Goal: Task Accomplishment & Management: Manage account settings

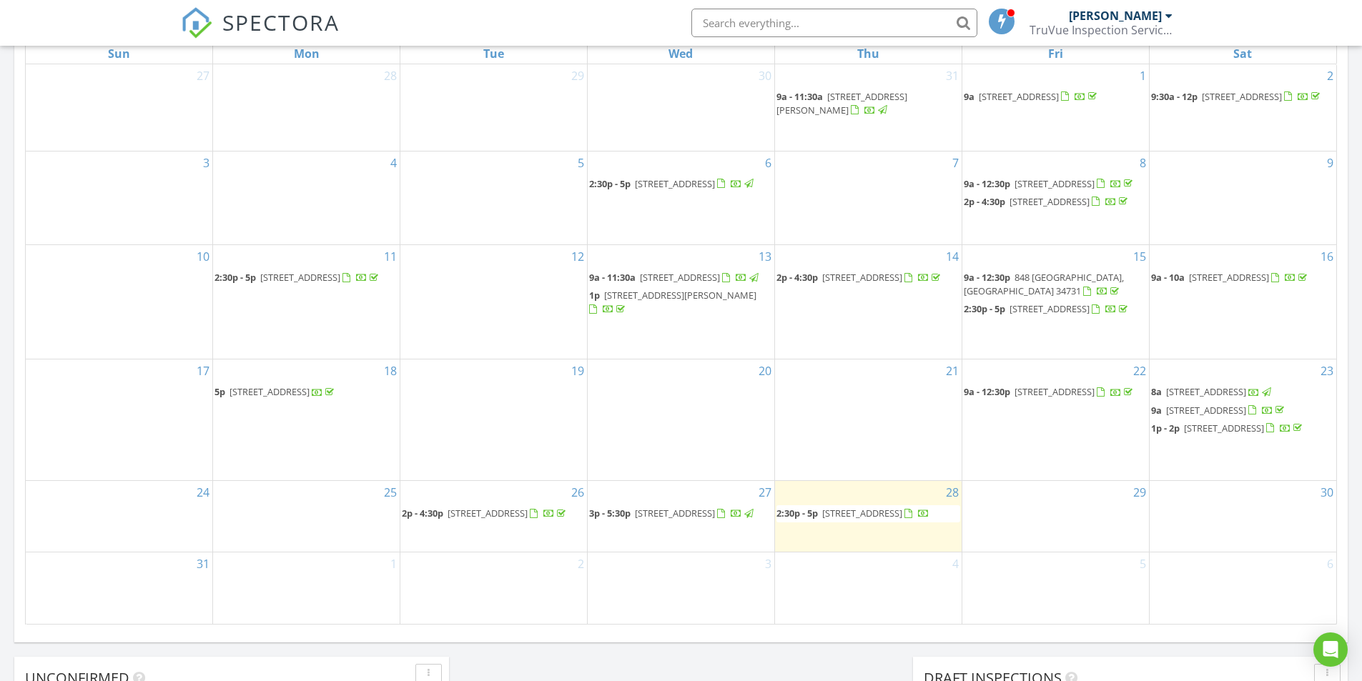
scroll to position [715, 0]
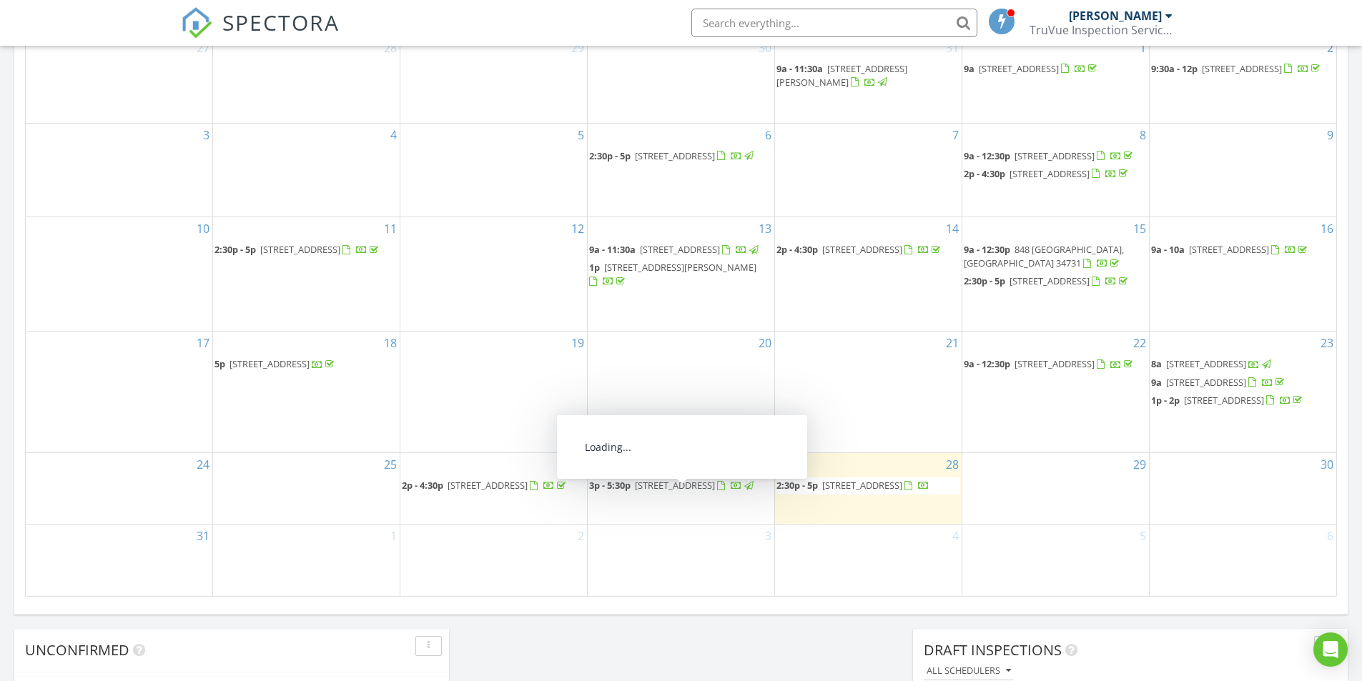
click at [690, 492] on span "11 Cedar Trace Course, Ocala 34472" at bounding box center [675, 485] width 80 height 13
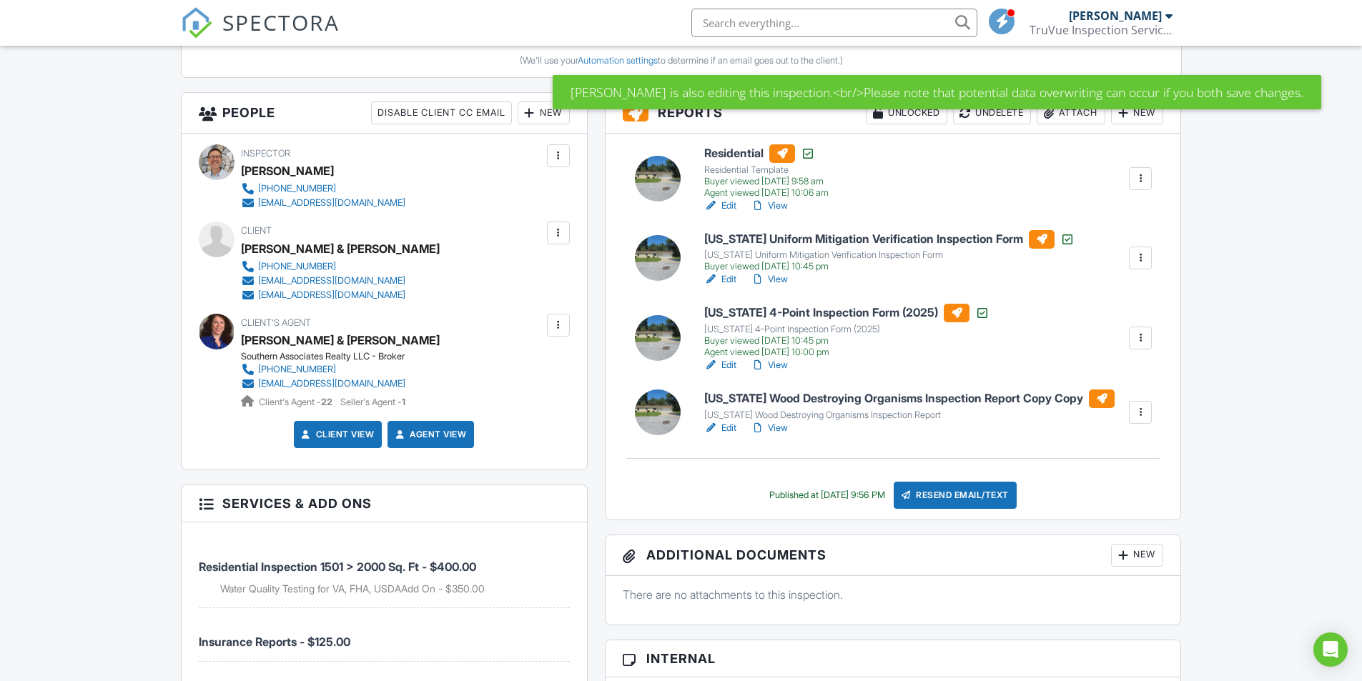
click at [734, 424] on link "Edit" at bounding box center [720, 428] width 32 height 14
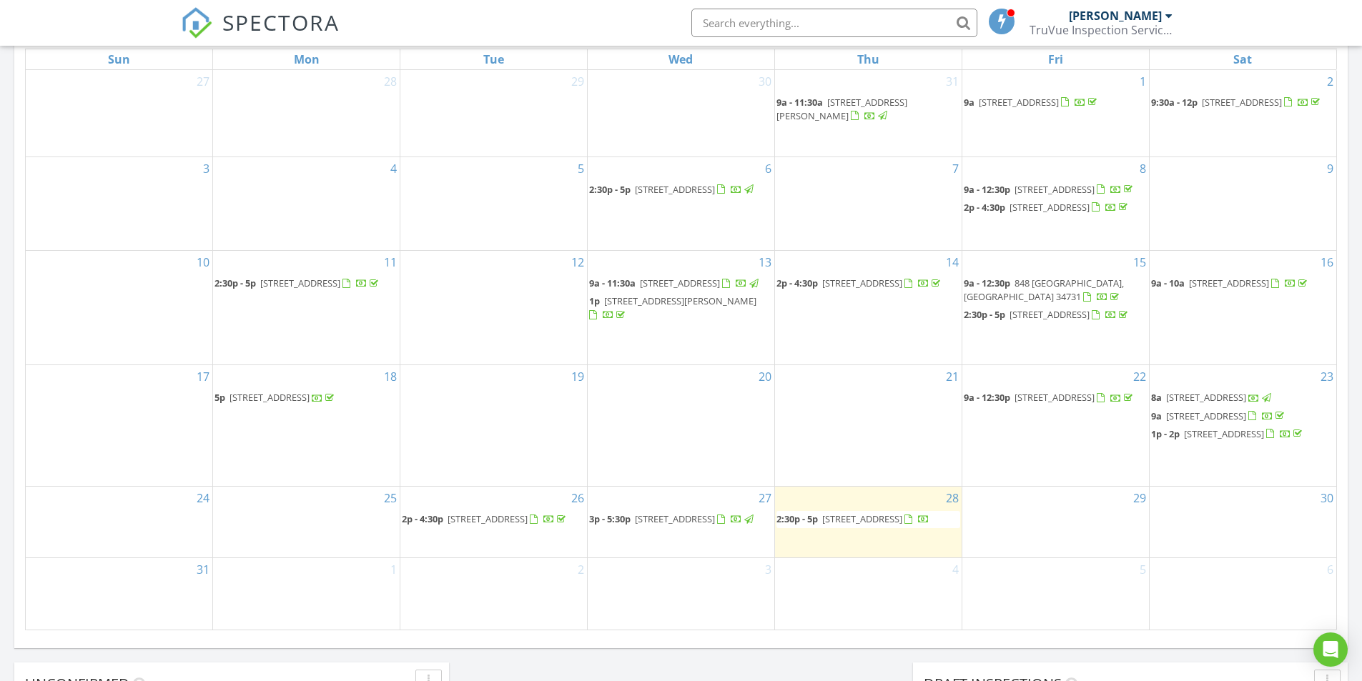
scroll to position [715, 0]
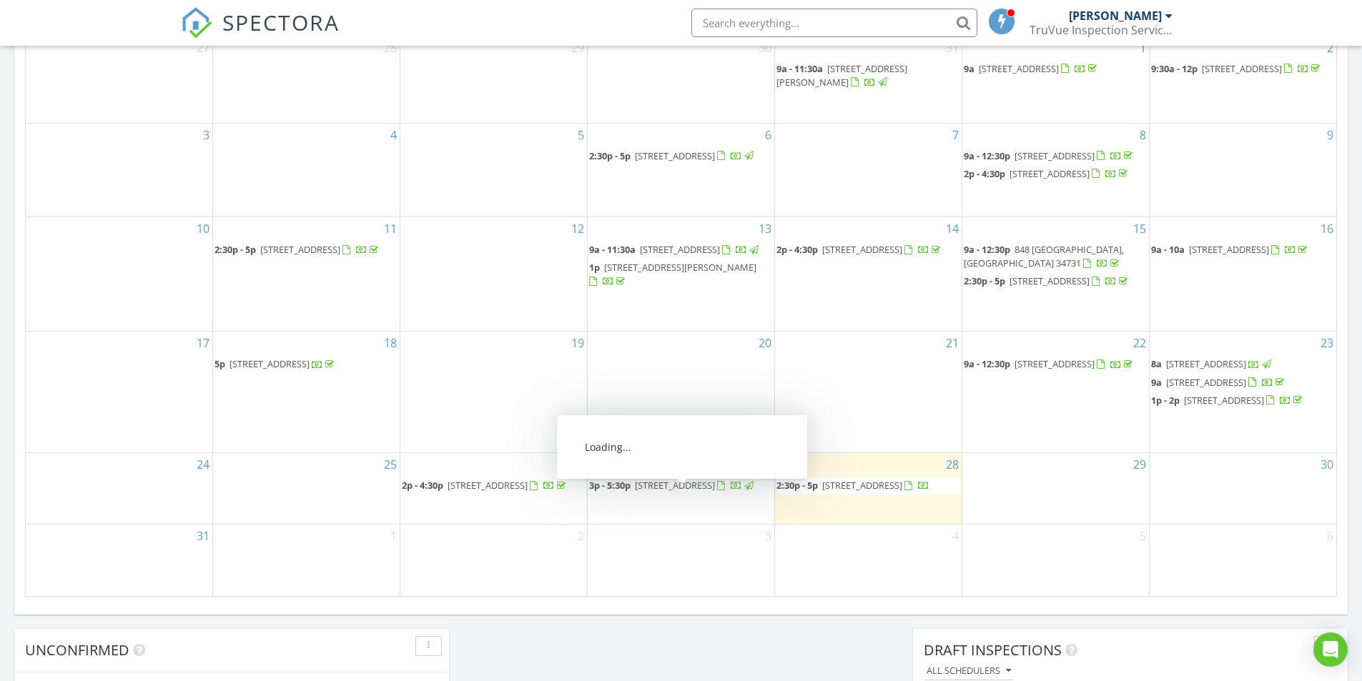
click at [715, 492] on span "11 Cedar Trace Course, Ocala 34472" at bounding box center [675, 485] width 80 height 13
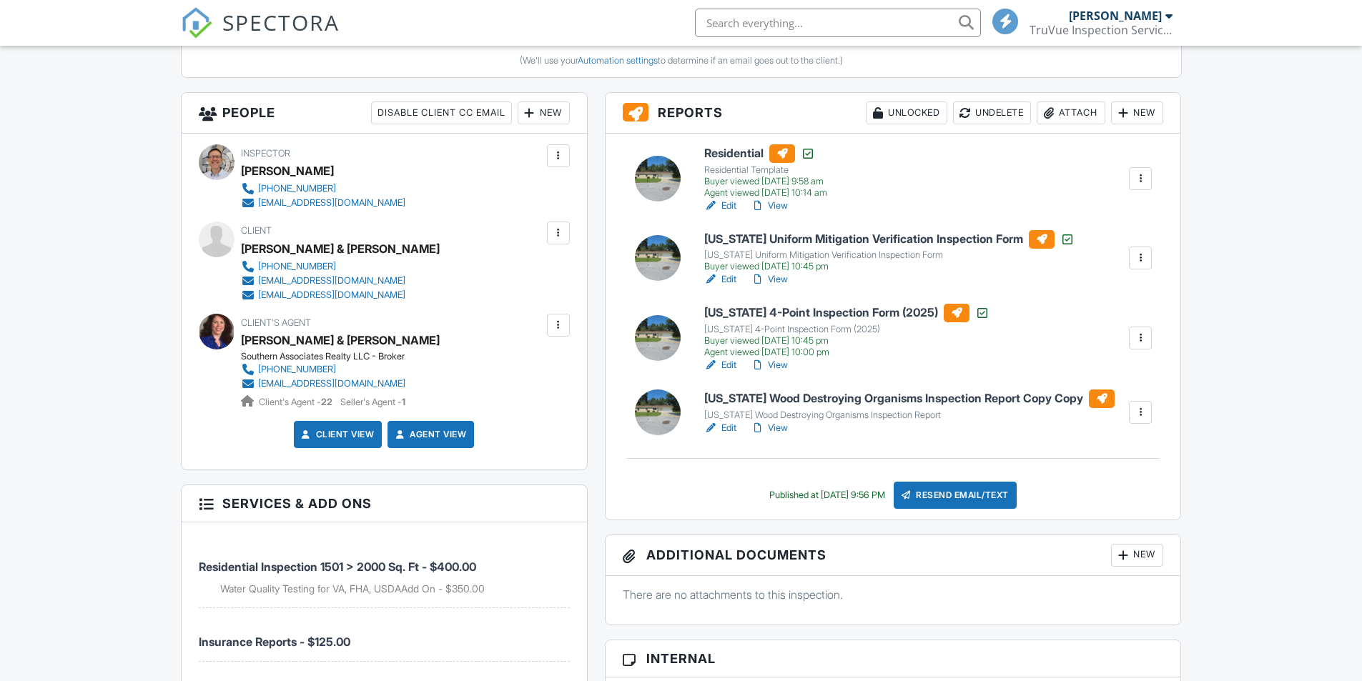
click at [1143, 409] on div at bounding box center [1140, 412] width 14 height 14
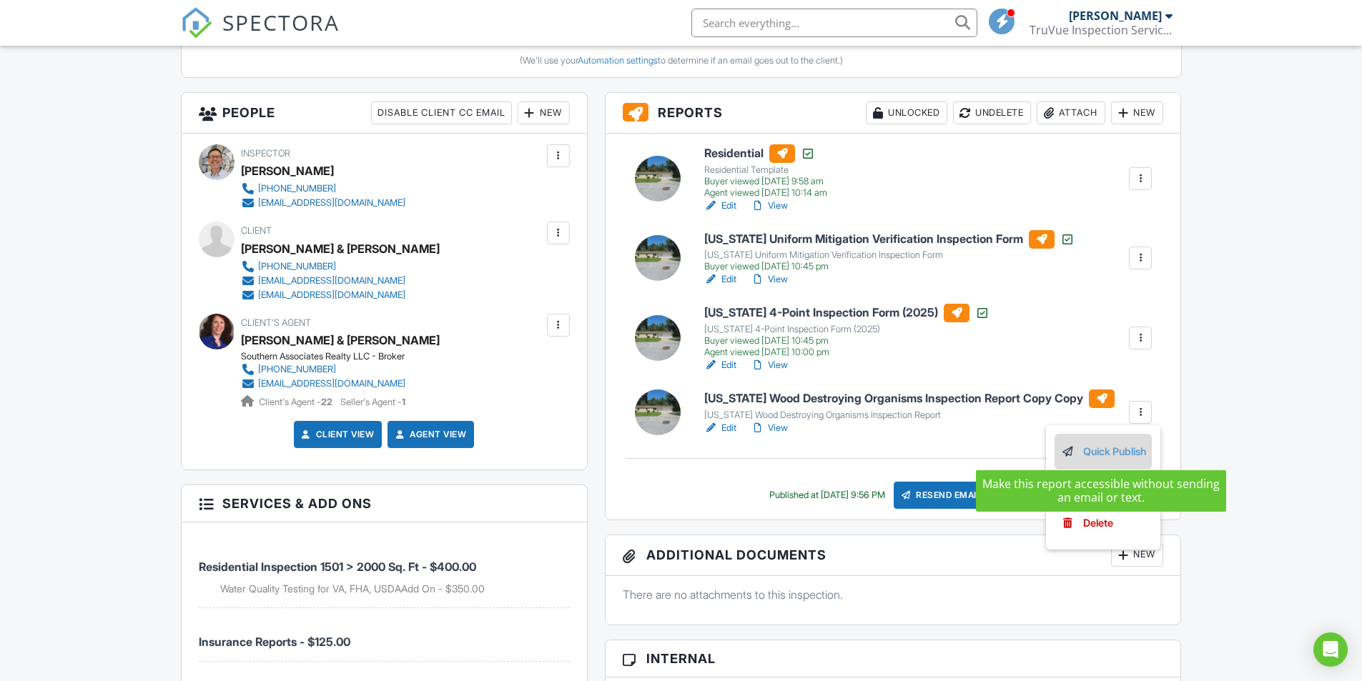
click at [1123, 448] on link "Quick Publish" at bounding box center [1103, 452] width 86 height 16
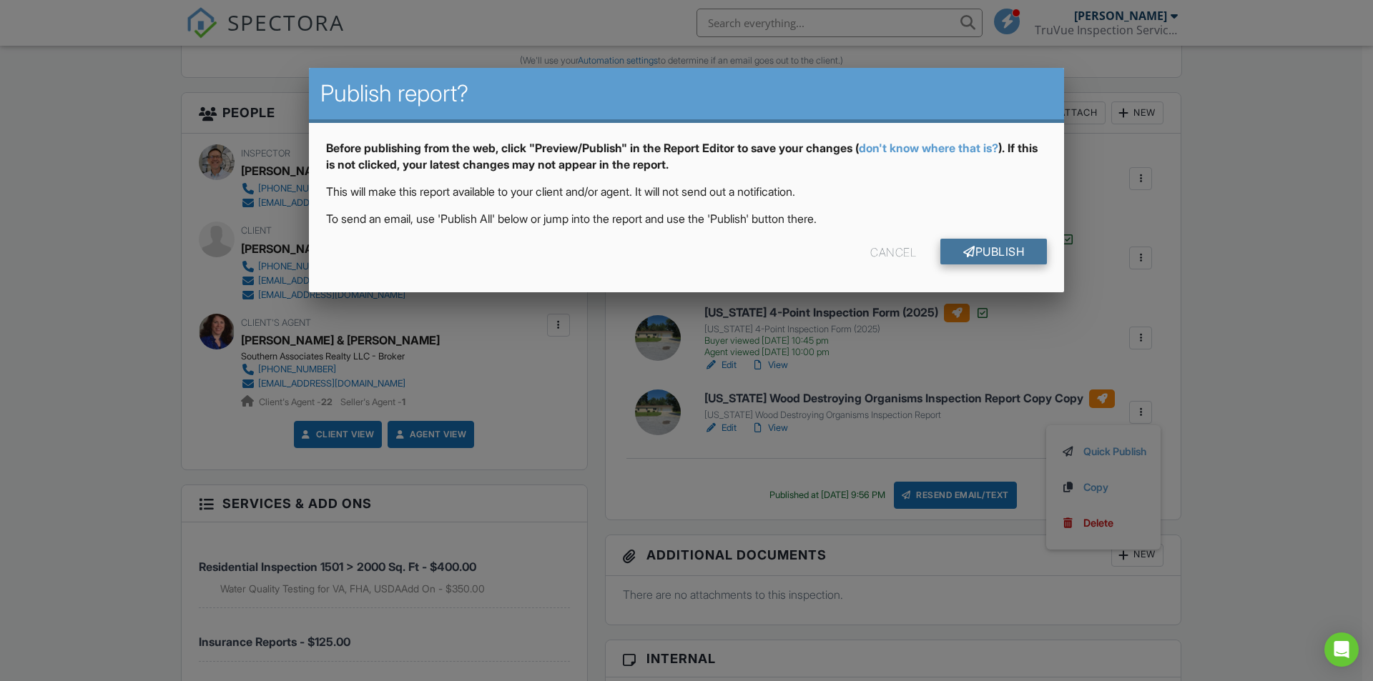
click at [973, 255] on link "Publish" at bounding box center [993, 252] width 107 height 26
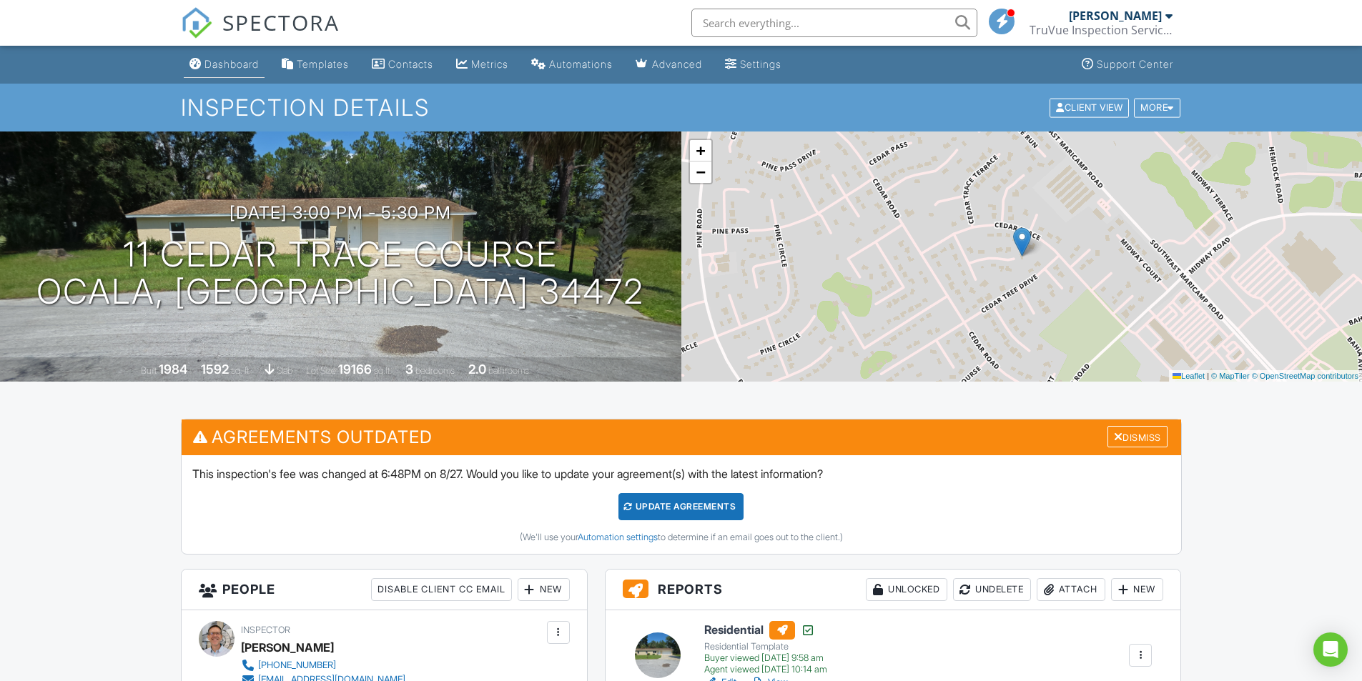
click at [225, 61] on div "Dashboard" at bounding box center [232, 64] width 54 height 12
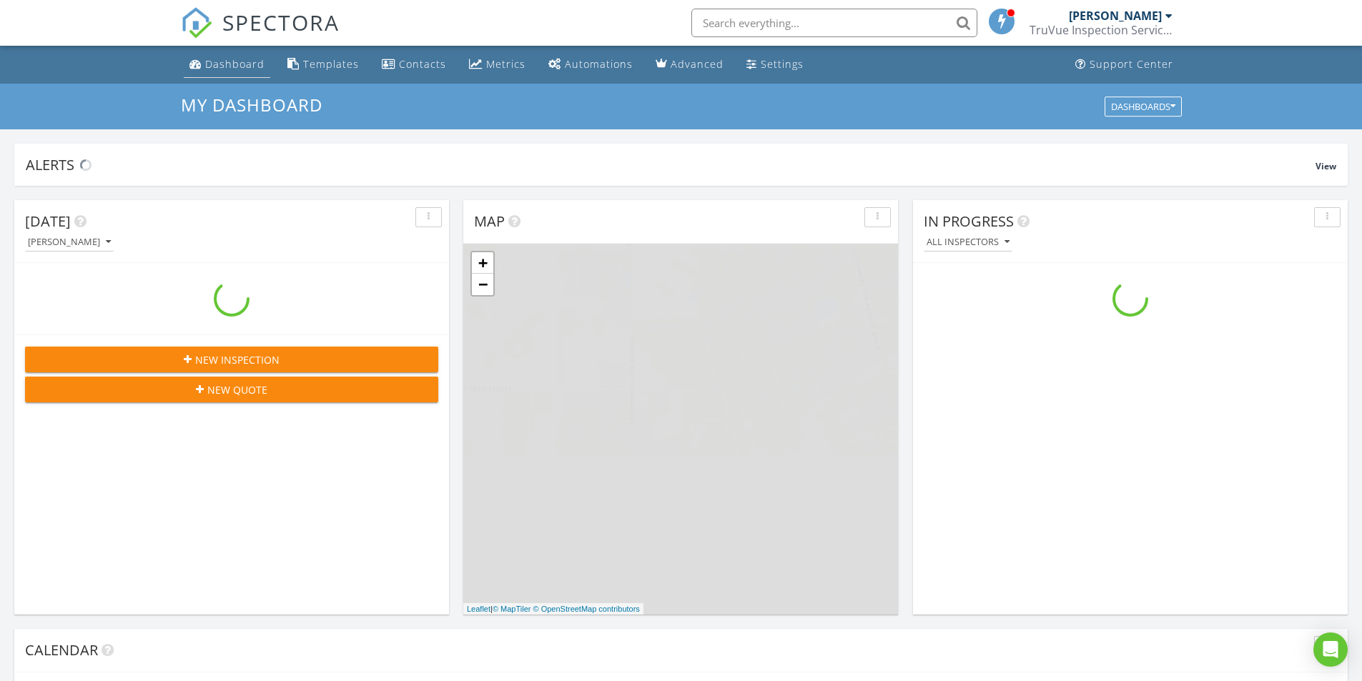
scroll to position [1324, 1384]
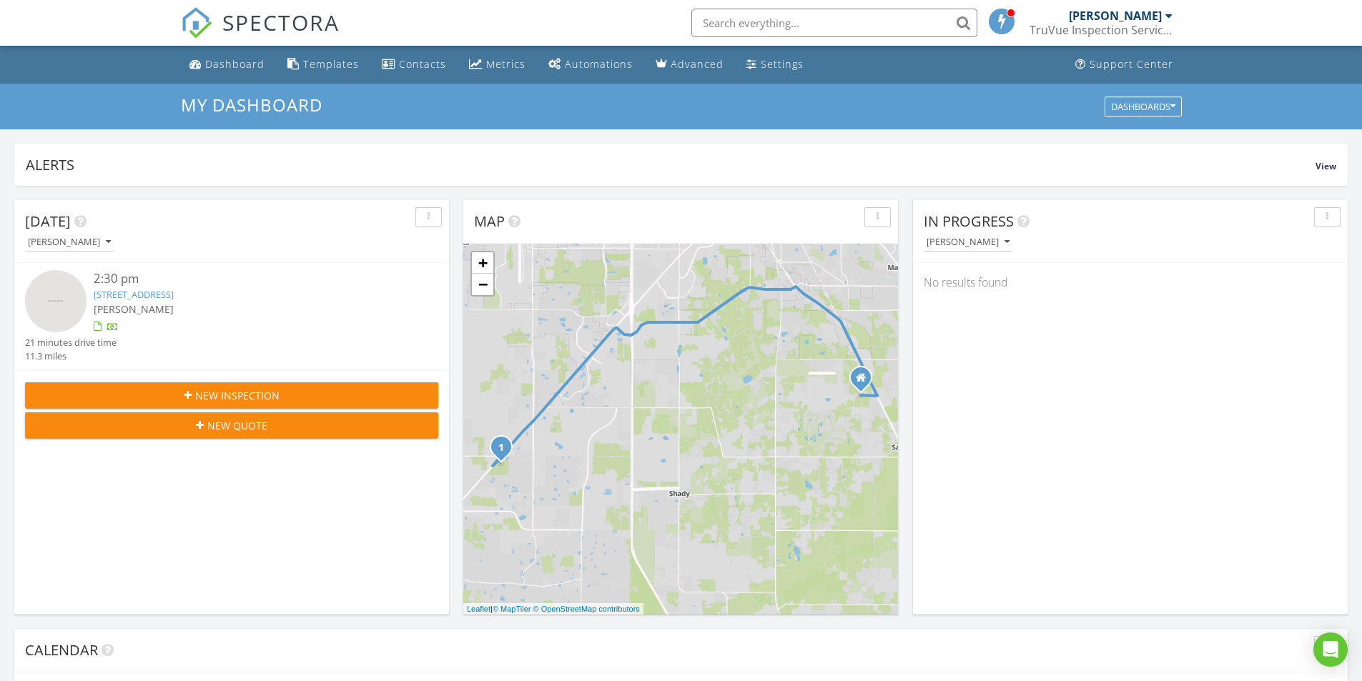
click at [174, 300] on link "[STREET_ADDRESS]" at bounding box center [134, 294] width 80 height 13
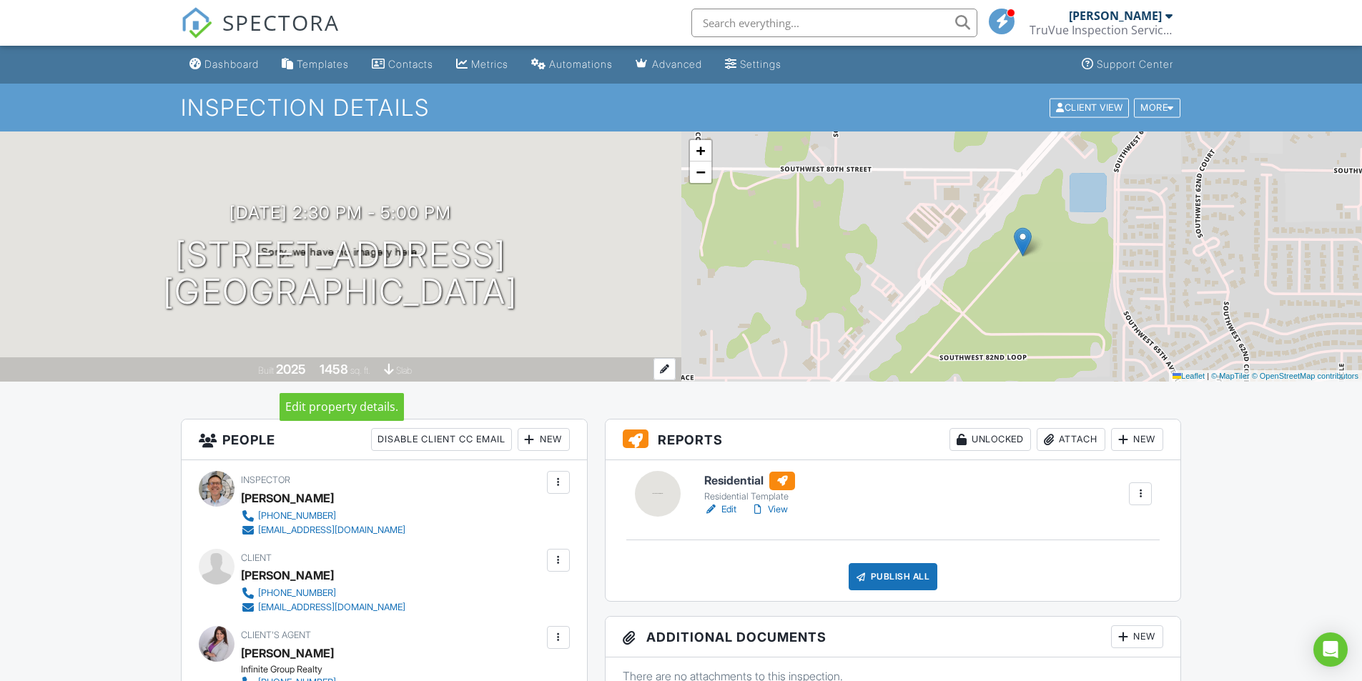
click at [654, 365] on div at bounding box center [665, 369] width 22 height 22
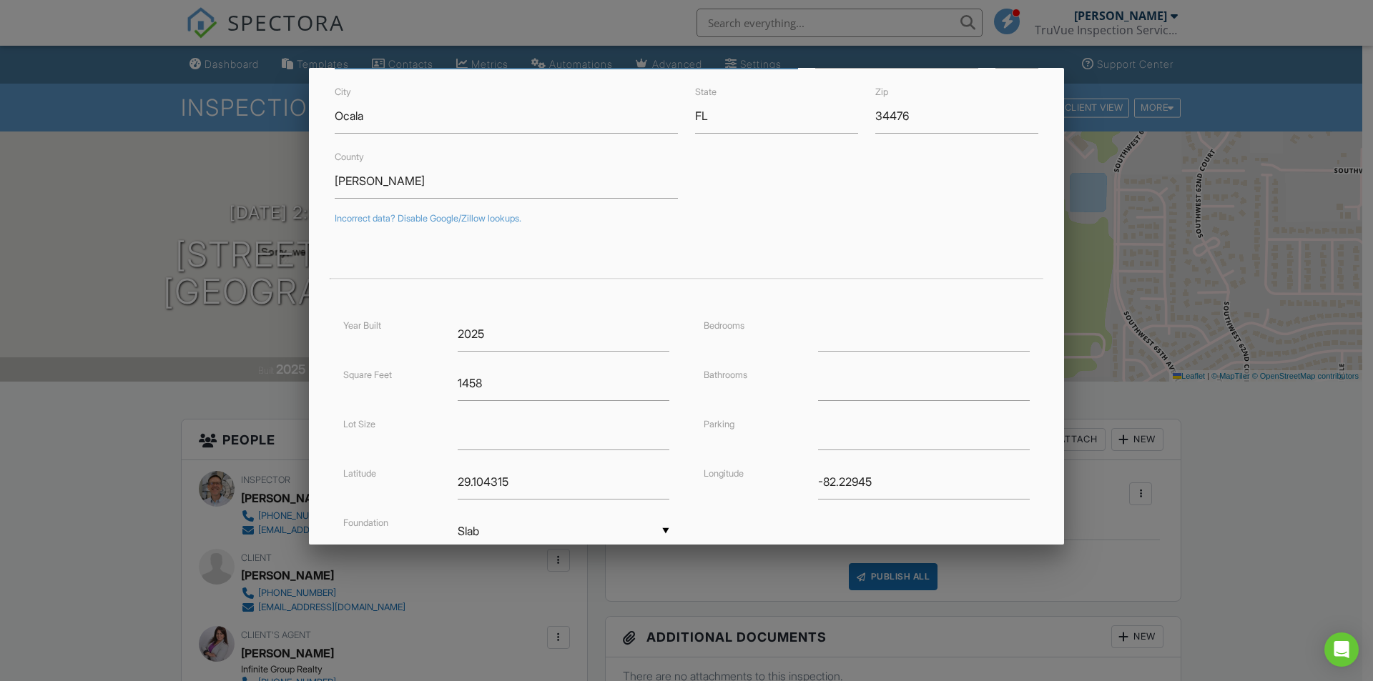
scroll to position [238, 0]
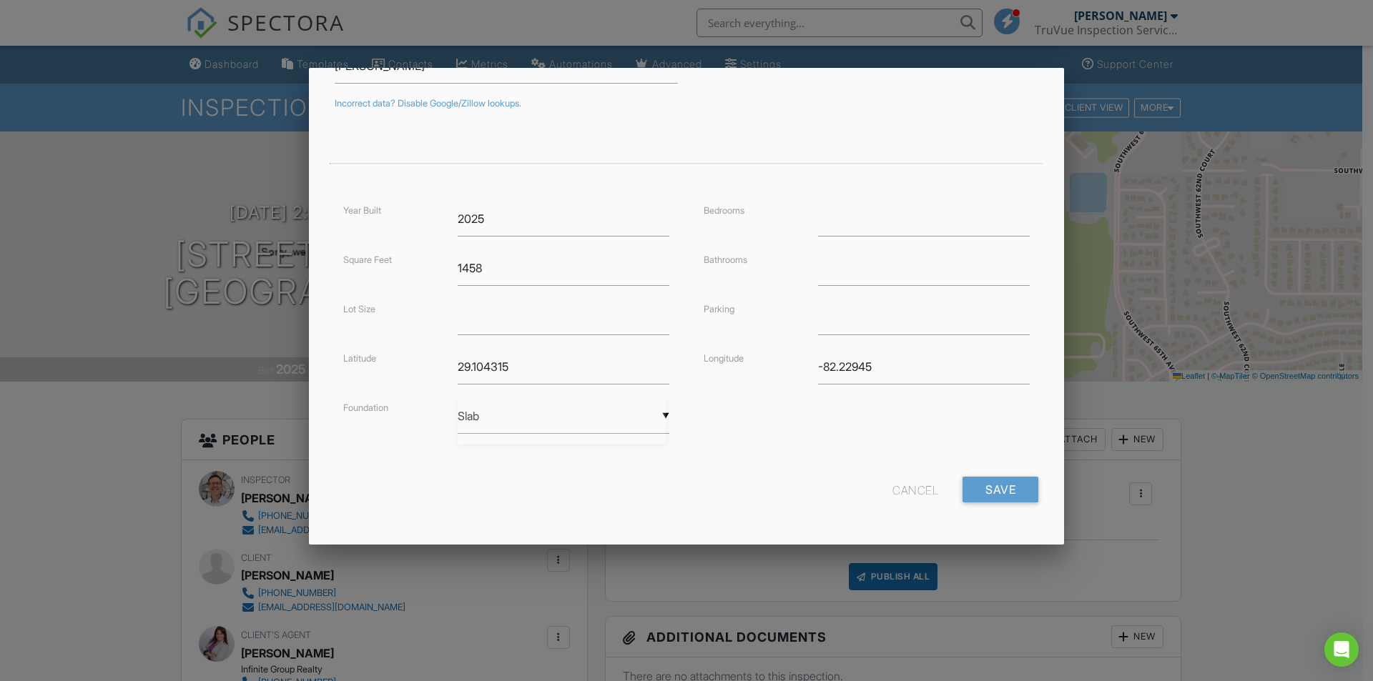
click at [662, 417] on div "▼ Slab Basement Slab Crawlspace Basement Slab Crawlspace" at bounding box center [564, 416] width 212 height 35
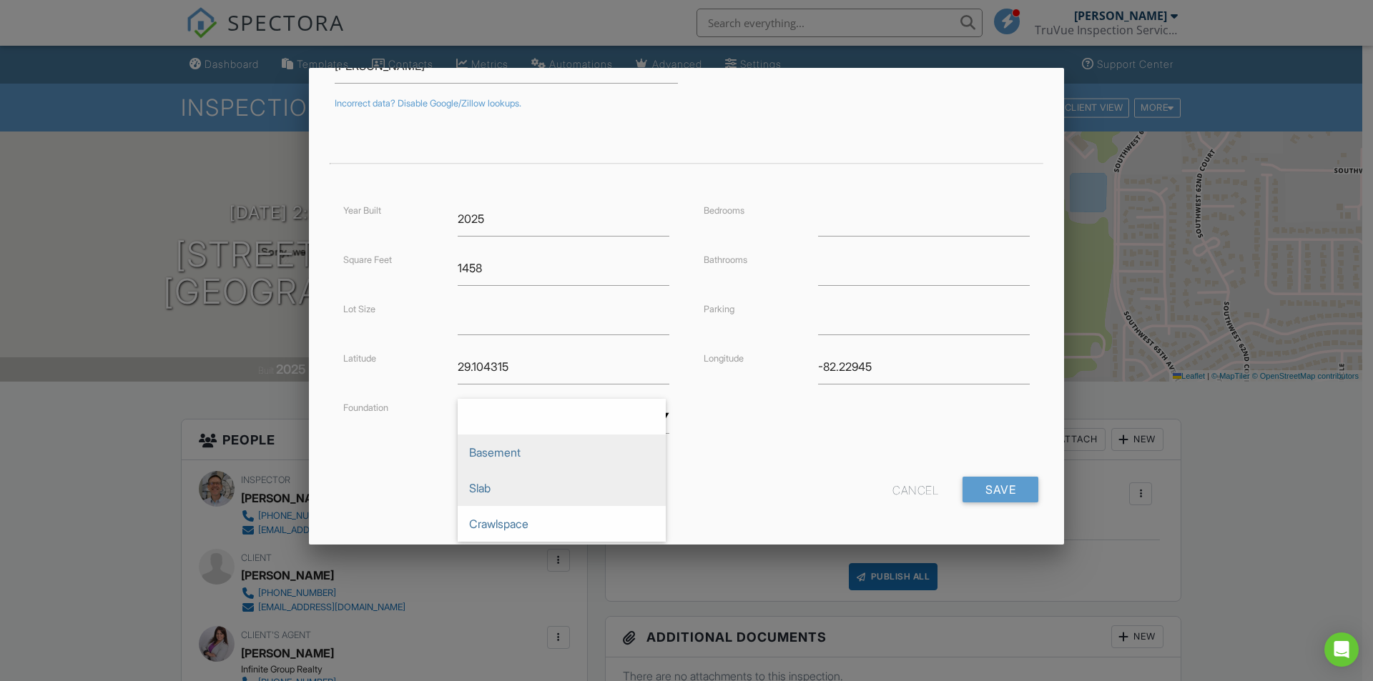
scroll to position [0, 0]
click at [565, 478] on span "Slab" at bounding box center [562, 488] width 208 height 36
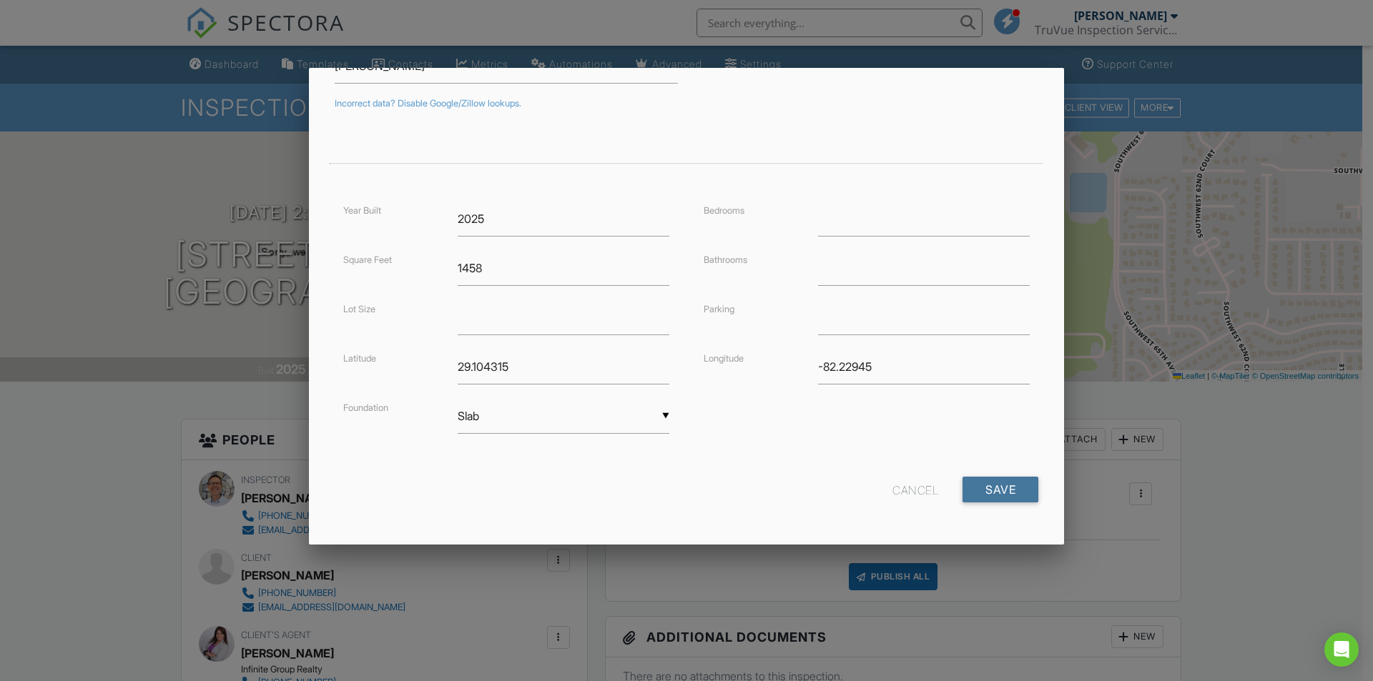
click at [995, 486] on input "Save" at bounding box center [1000, 490] width 76 height 26
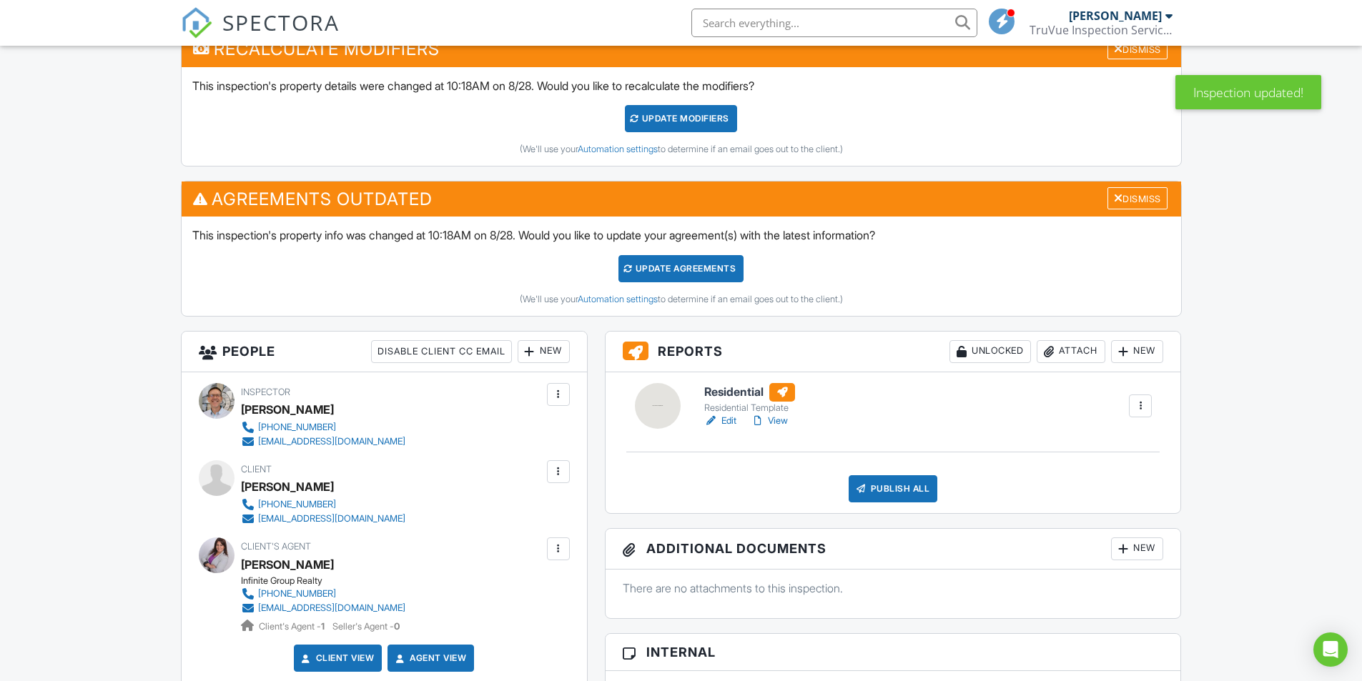
scroll to position [358, 0]
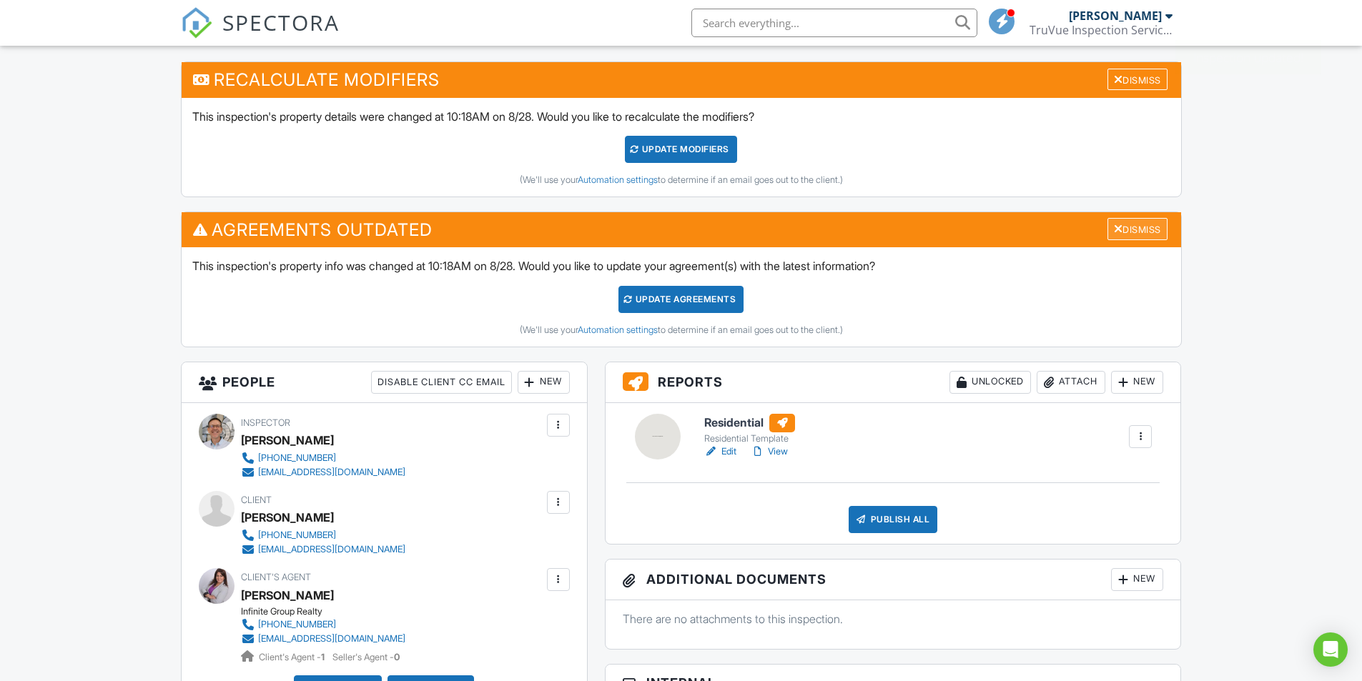
click at [1156, 232] on div "Dismiss" at bounding box center [1138, 229] width 60 height 22
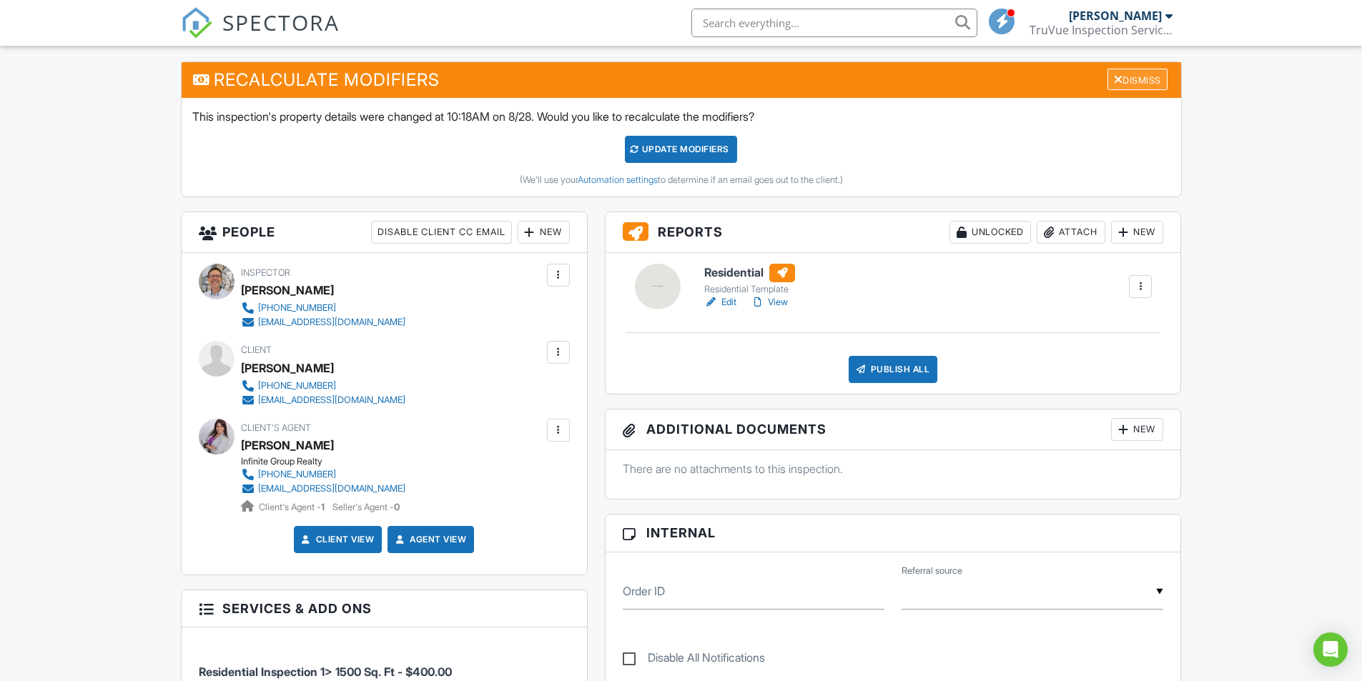
click at [1145, 78] on div "Dismiss" at bounding box center [1138, 80] width 60 height 22
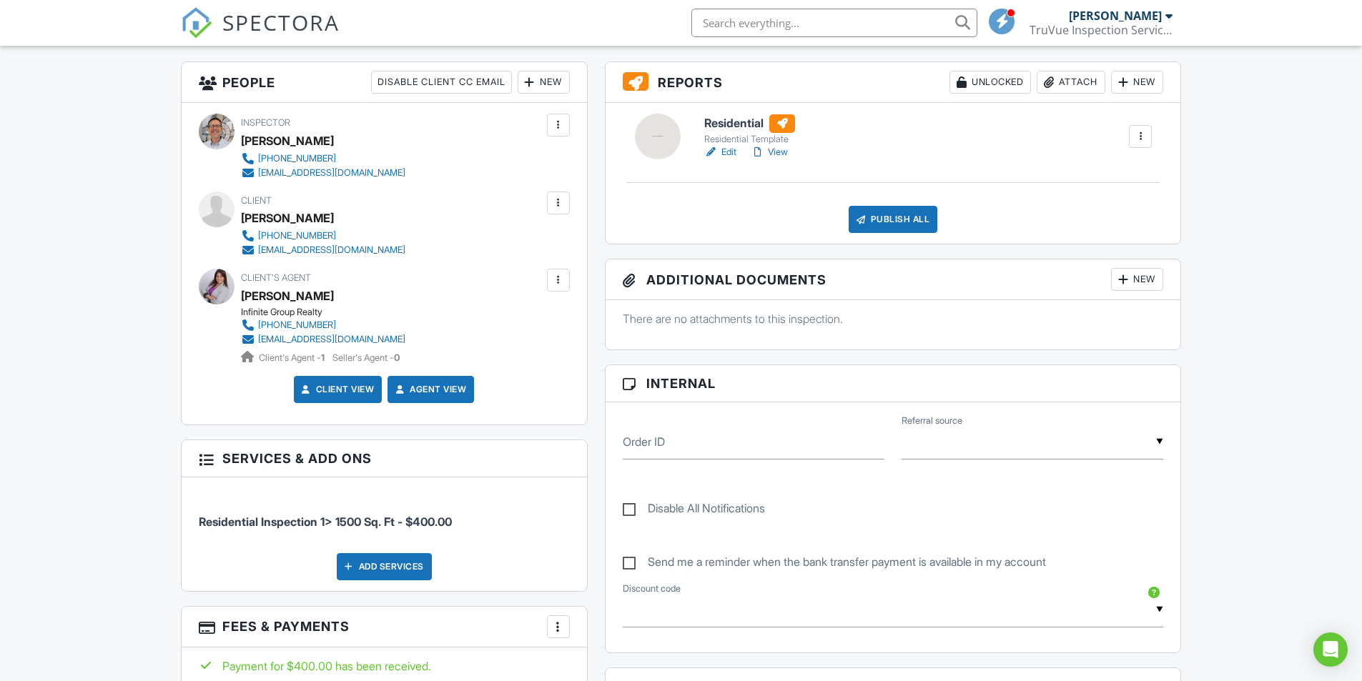
click at [733, 151] on link "Edit" at bounding box center [720, 152] width 32 height 14
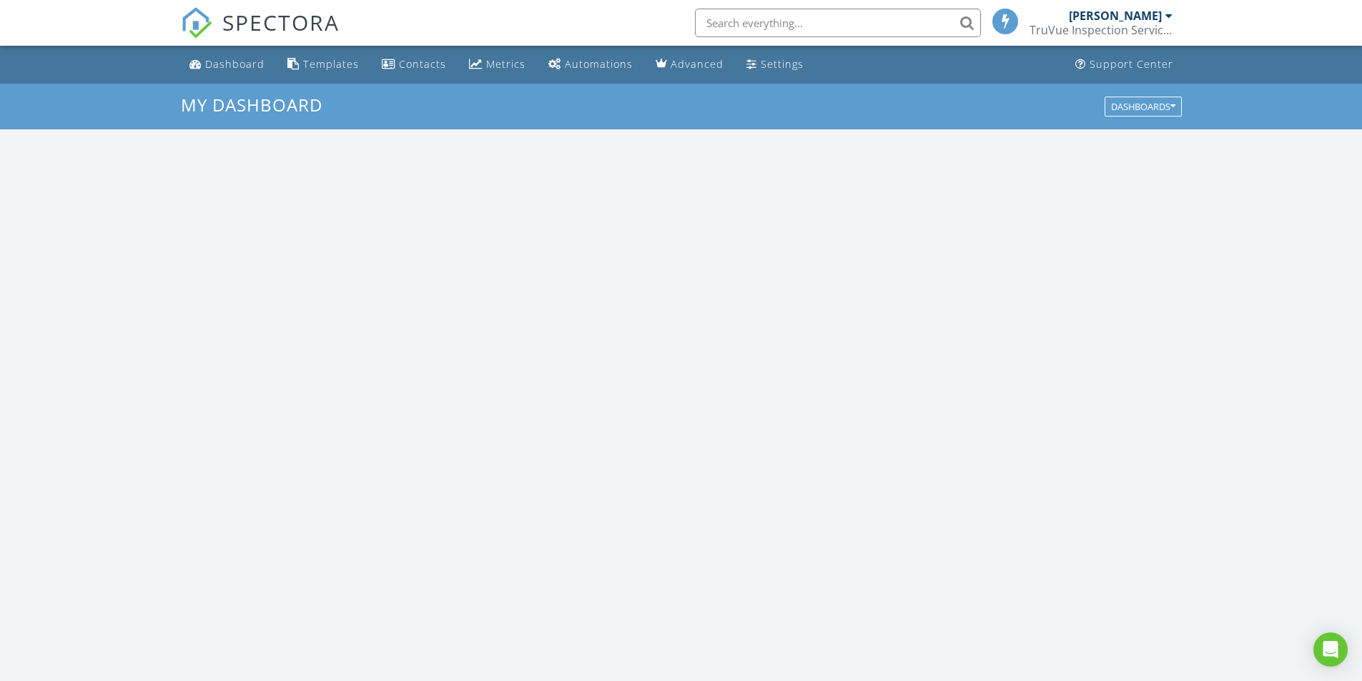
scroll to position [1324, 1384]
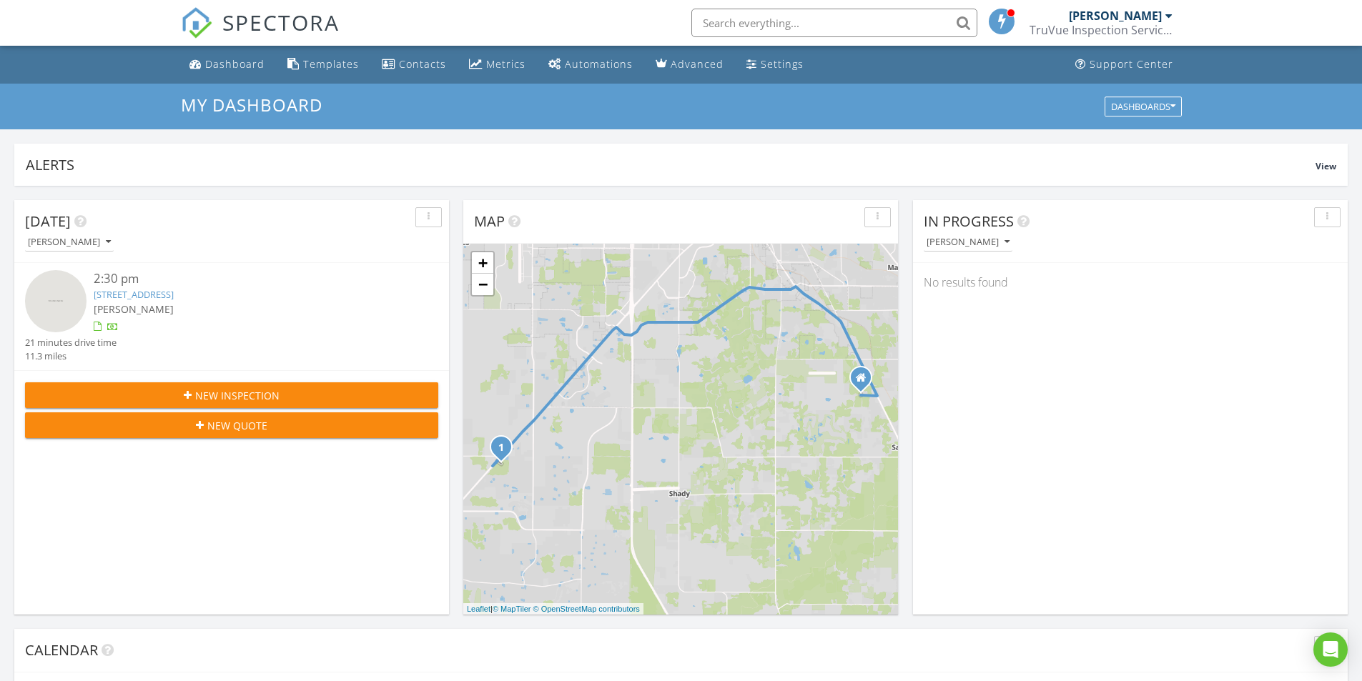
click at [174, 294] on link "6559 SW 81st Lp , Ocala, FL 34476" at bounding box center [134, 294] width 80 height 13
